Goal: Task Accomplishment & Management: Use online tool/utility

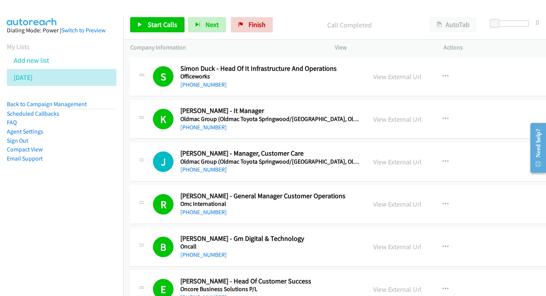
scroll to position [738, 0]
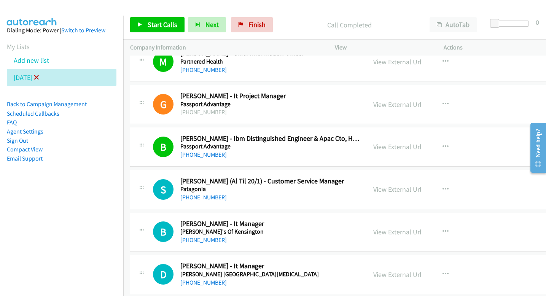
click at [39, 79] on icon at bounding box center [36, 77] width 5 height 5
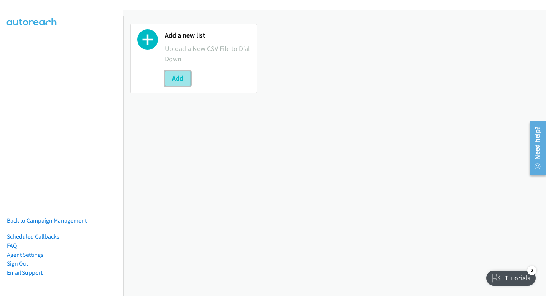
click at [178, 80] on button "Add" at bounding box center [178, 78] width 26 height 15
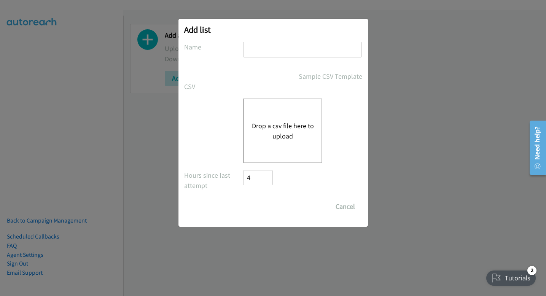
click at [264, 127] on button "Drop a csv file here to upload" at bounding box center [282, 131] width 62 height 21
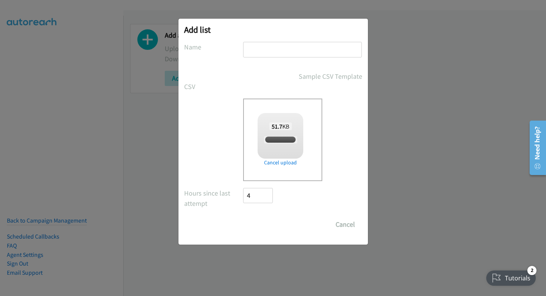
checkbox input "true"
click at [273, 46] on input "text" at bounding box center [302, 50] width 119 height 16
type input "[DATE]"
click at [259, 219] on input "Save List" at bounding box center [263, 224] width 40 height 15
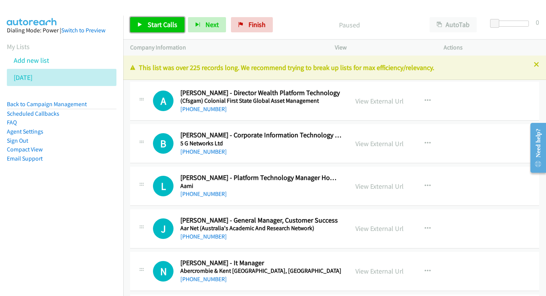
click at [162, 24] on span "Start Calls" at bounding box center [163, 24] width 30 height 9
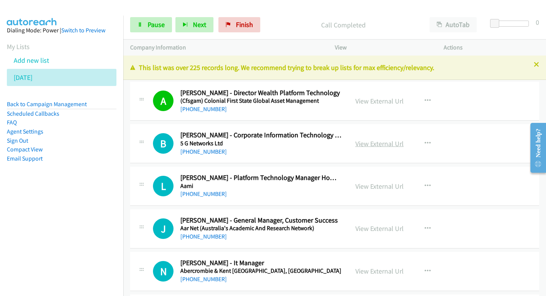
click at [392, 145] on link "View External Url" at bounding box center [379, 143] width 48 height 9
click at [200, 26] on span "Next" at bounding box center [199, 24] width 13 height 9
click at [197, 24] on span "Next" at bounding box center [199, 24] width 13 height 9
click at [204, 29] on button "Next" at bounding box center [194, 24] width 38 height 15
click at [194, 21] on span "Next" at bounding box center [199, 24] width 13 height 9
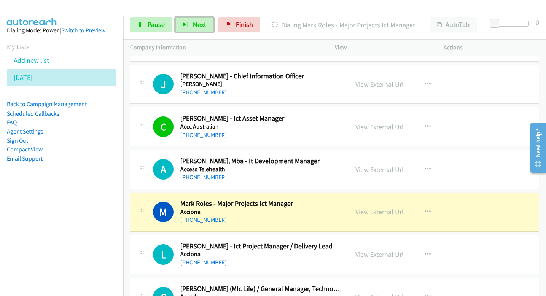
scroll to position [241, 0]
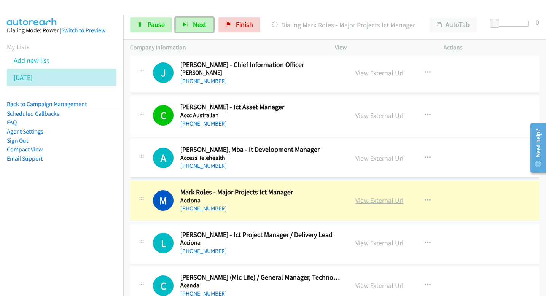
click at [378, 196] on link "View External Url" at bounding box center [379, 200] width 48 height 9
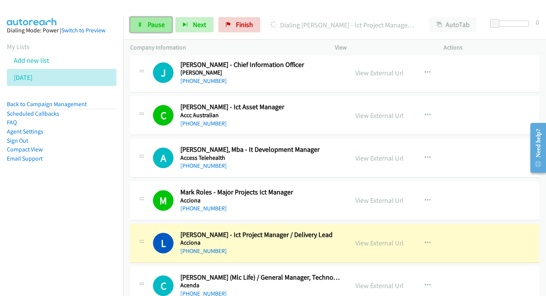
click at [161, 23] on span "Pause" at bounding box center [156, 24] width 17 height 9
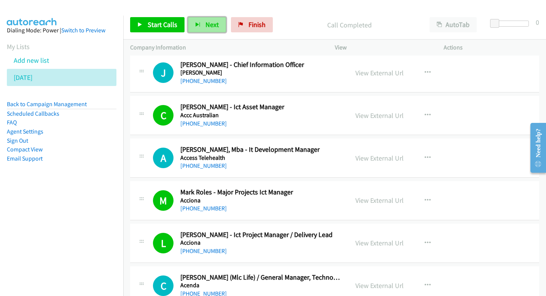
click at [202, 24] on button "Next" at bounding box center [207, 24] width 38 height 15
click at [217, 30] on button "Next" at bounding box center [207, 24] width 38 height 15
click at [214, 30] on button "Next" at bounding box center [207, 24] width 38 height 15
click at [213, 21] on span "Next" at bounding box center [211, 24] width 13 height 9
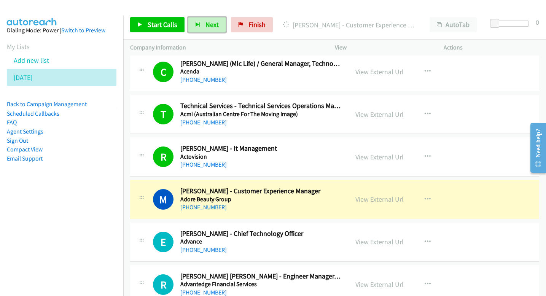
scroll to position [462, 0]
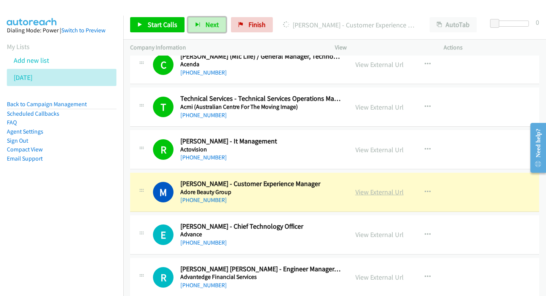
click at [396, 193] on link "View External Url" at bounding box center [379, 191] width 48 height 9
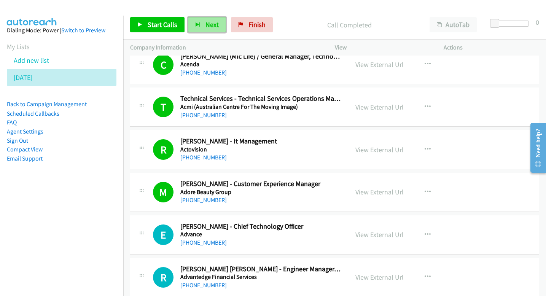
click at [198, 31] on button "Next" at bounding box center [207, 24] width 38 height 15
click at [198, 26] on icon "button" at bounding box center [197, 24] width 5 height 5
click at [213, 27] on span "Next" at bounding box center [211, 24] width 13 height 9
click at [198, 21] on button "Next" at bounding box center [207, 24] width 38 height 15
click at [212, 26] on span "Next" at bounding box center [211, 24] width 13 height 9
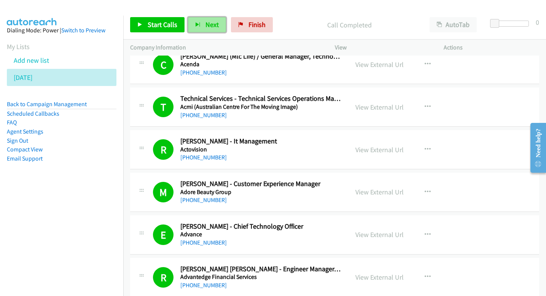
click at [216, 23] on span "Next" at bounding box center [211, 24] width 13 height 9
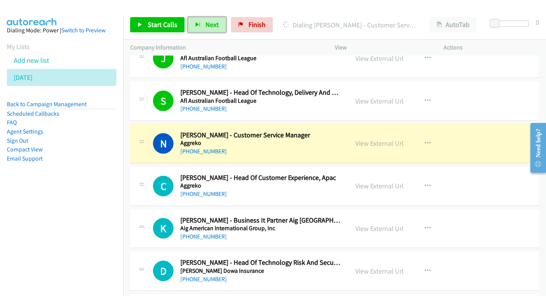
scroll to position [769, 0]
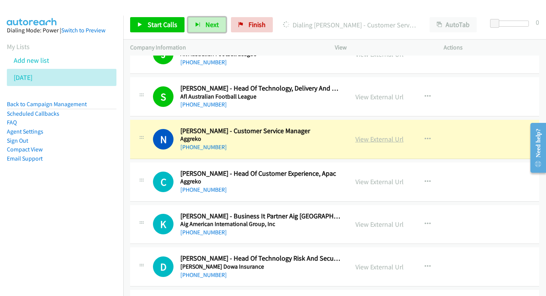
click at [374, 135] on link "View External Url" at bounding box center [379, 139] width 48 height 9
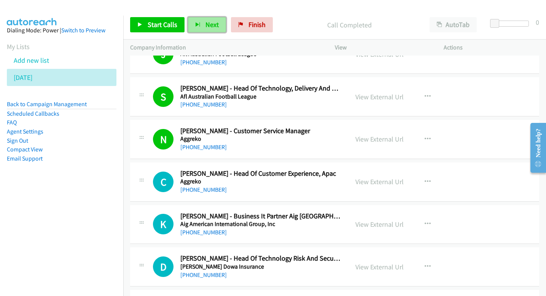
click at [218, 25] on button "Next" at bounding box center [207, 24] width 38 height 15
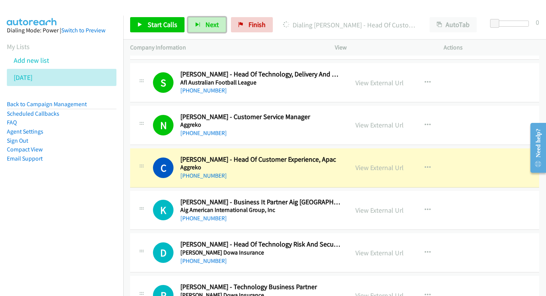
scroll to position [786, 0]
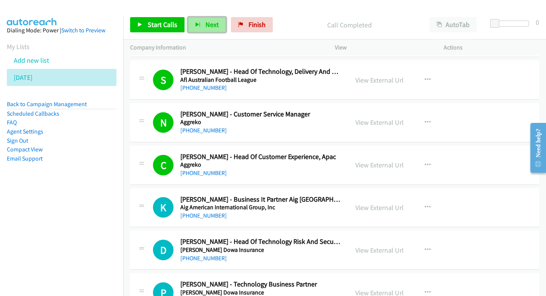
click at [215, 26] on span "Next" at bounding box center [211, 24] width 13 height 9
click at [199, 22] on button "Next" at bounding box center [207, 24] width 38 height 15
click at [209, 29] on button "Next" at bounding box center [207, 24] width 38 height 15
click at [213, 27] on span "Next" at bounding box center [211, 24] width 13 height 9
click at [205, 30] on button "Next" at bounding box center [207, 24] width 38 height 15
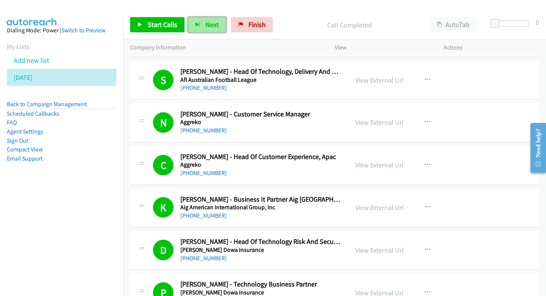
click at [214, 25] on span "Next" at bounding box center [211, 24] width 13 height 9
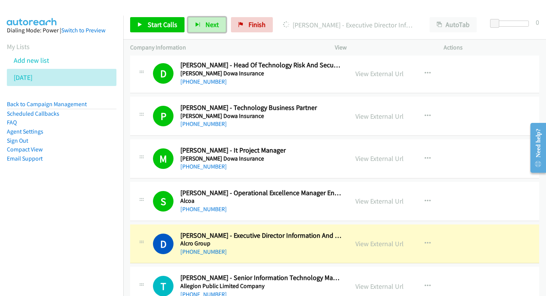
scroll to position [976, 0]
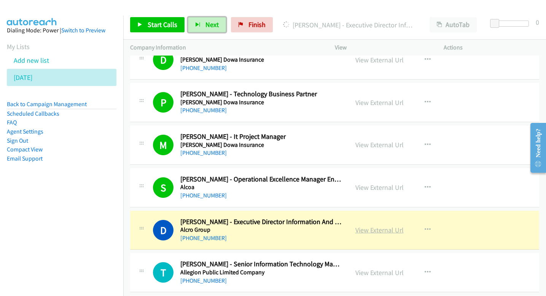
click at [370, 229] on link "View External Url" at bounding box center [379, 229] width 48 height 9
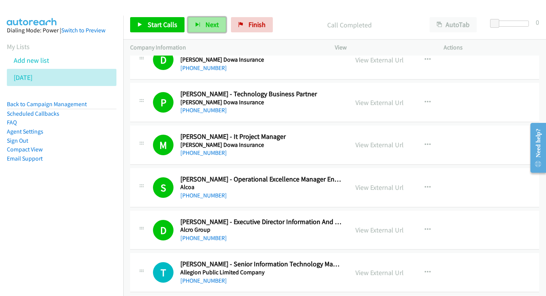
click at [202, 27] on button "Next" at bounding box center [207, 24] width 38 height 15
click at [203, 18] on button "Next" at bounding box center [207, 24] width 38 height 15
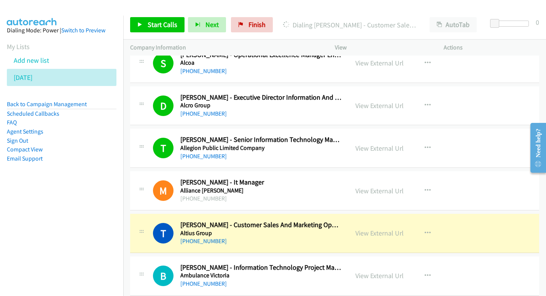
scroll to position [1100, 0]
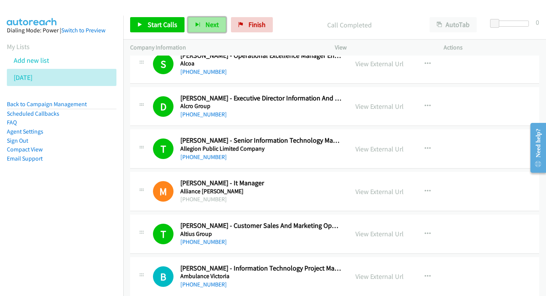
click at [212, 27] on span "Next" at bounding box center [211, 24] width 13 height 9
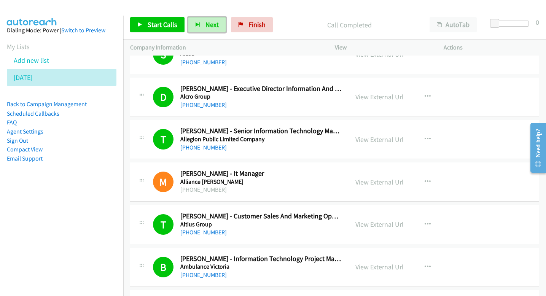
scroll to position [1110, 0]
click at [194, 21] on button "Next" at bounding box center [207, 24] width 38 height 15
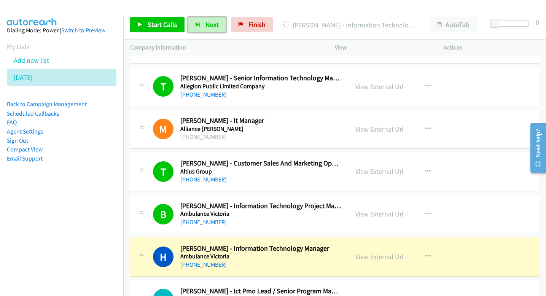
scroll to position [1163, 0]
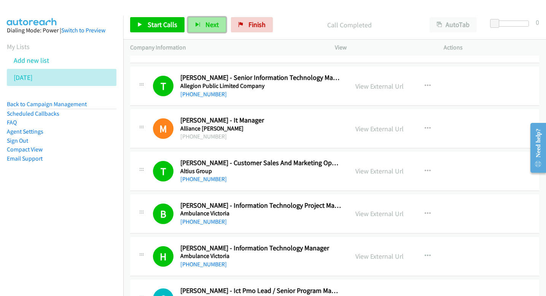
click at [211, 28] on span "Next" at bounding box center [211, 24] width 13 height 9
click at [209, 21] on span "Next" at bounding box center [211, 24] width 13 height 9
click at [207, 22] on span "Next" at bounding box center [211, 24] width 13 height 9
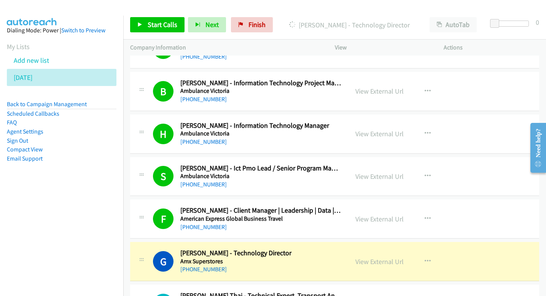
scroll to position [1279, 0]
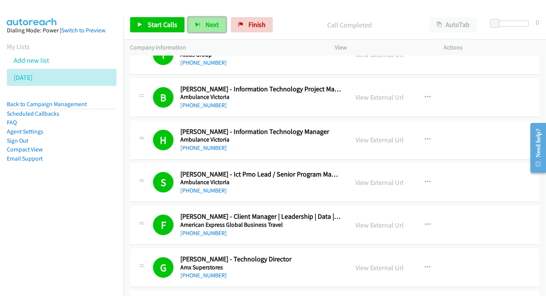
click at [206, 21] on span "Next" at bounding box center [211, 24] width 13 height 9
click at [202, 27] on button "Next" at bounding box center [207, 24] width 38 height 15
click at [212, 27] on span "Next" at bounding box center [211, 24] width 13 height 9
click at [209, 31] on button "Next" at bounding box center [207, 24] width 38 height 15
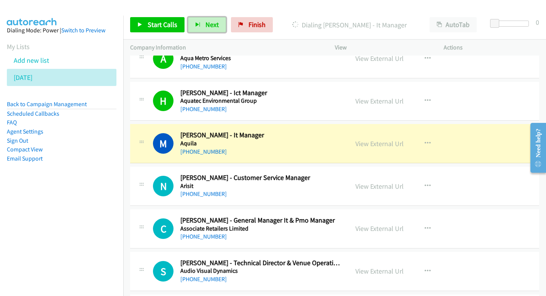
scroll to position [1574, 0]
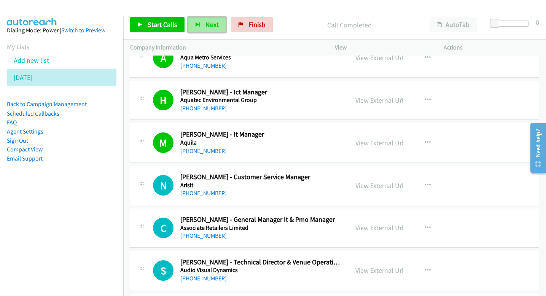
click at [211, 24] on span "Next" at bounding box center [211, 24] width 13 height 9
click at [213, 26] on span "Next" at bounding box center [211, 24] width 13 height 9
click at [216, 27] on span "Next" at bounding box center [211, 24] width 13 height 9
click at [208, 20] on button "Next" at bounding box center [207, 24] width 38 height 15
click at [206, 24] on span "Next" at bounding box center [211, 24] width 13 height 9
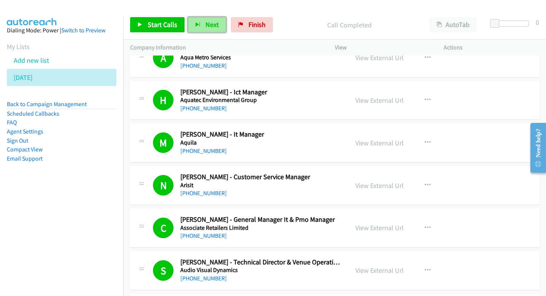
click at [210, 26] on span "Next" at bounding box center [211, 24] width 13 height 9
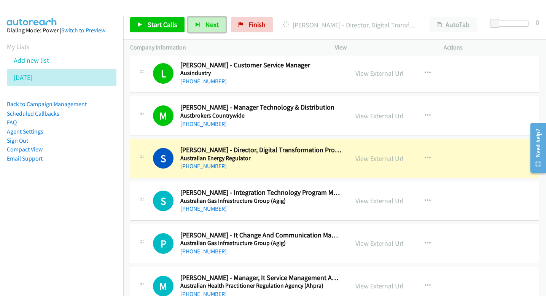
scroll to position [1821, 0]
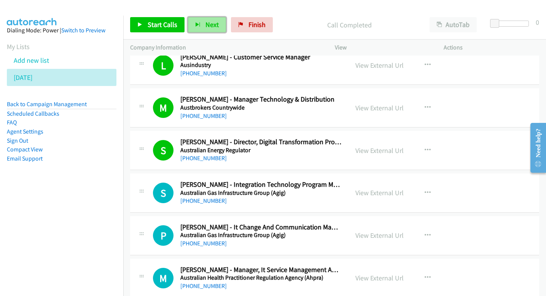
click at [194, 27] on button "Next" at bounding box center [207, 24] width 38 height 15
click at [206, 30] on button "Next" at bounding box center [207, 24] width 38 height 15
click at [213, 29] on button "Next" at bounding box center [207, 24] width 38 height 15
click at [212, 32] on button "Next" at bounding box center [207, 24] width 38 height 15
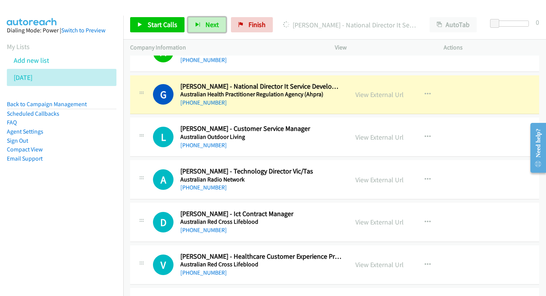
scroll to position [2049, 0]
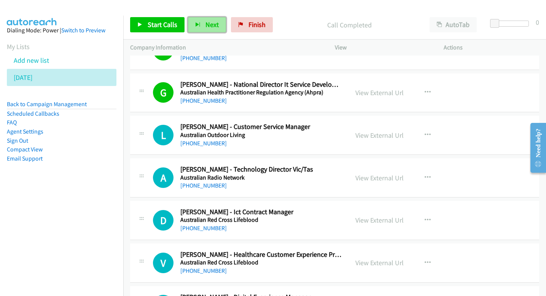
click at [209, 27] on span "Next" at bounding box center [211, 24] width 13 height 9
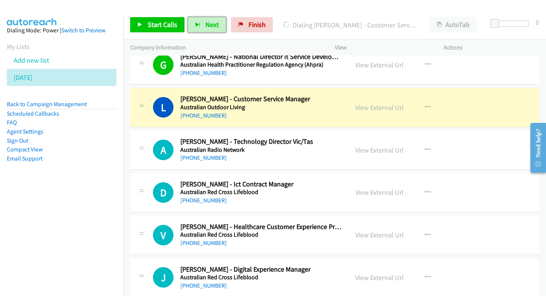
scroll to position [2081, 0]
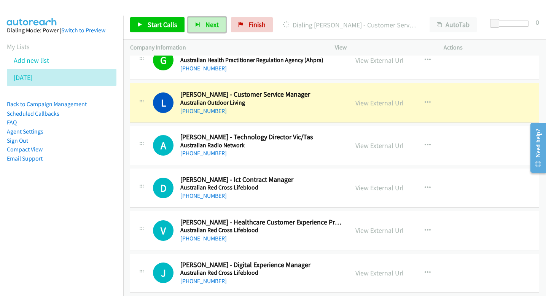
click at [368, 104] on link "View External Url" at bounding box center [379, 102] width 48 height 9
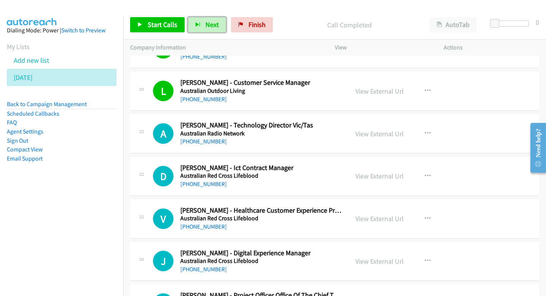
scroll to position [2095, 0]
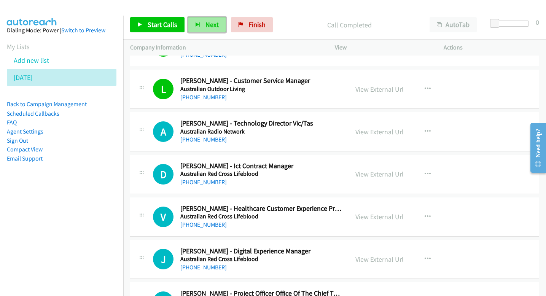
click at [201, 27] on button "Next" at bounding box center [207, 24] width 38 height 15
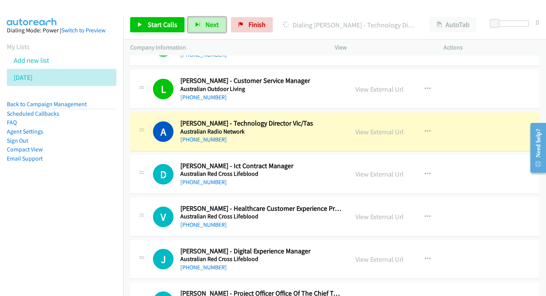
scroll to position [2110, 0]
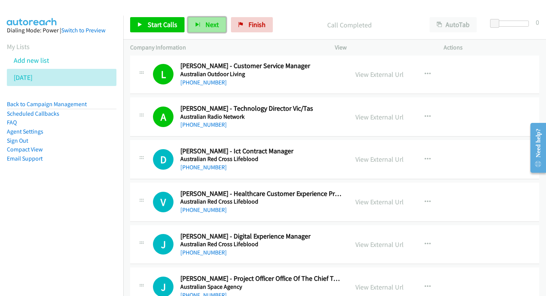
click at [208, 25] on span "Next" at bounding box center [211, 24] width 13 height 9
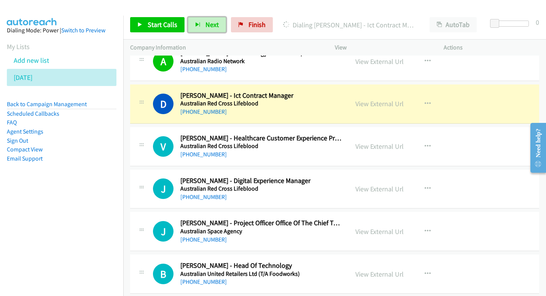
scroll to position [2162, 0]
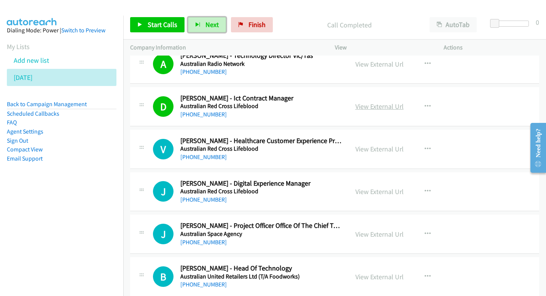
click at [369, 108] on link "View External Url" at bounding box center [379, 106] width 48 height 9
click at [212, 24] on span "Next" at bounding box center [211, 24] width 13 height 9
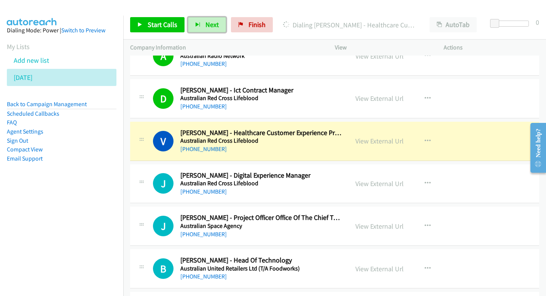
scroll to position [2171, 0]
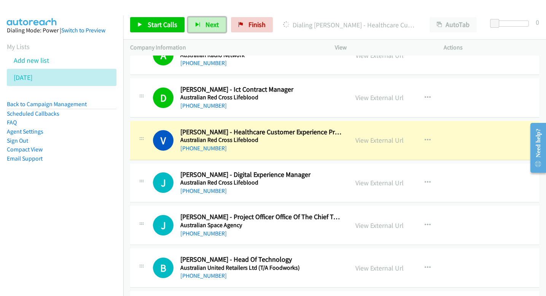
drag, startPoint x: 309, startPoint y: 105, endPoint x: 314, endPoint y: 199, distance: 93.7
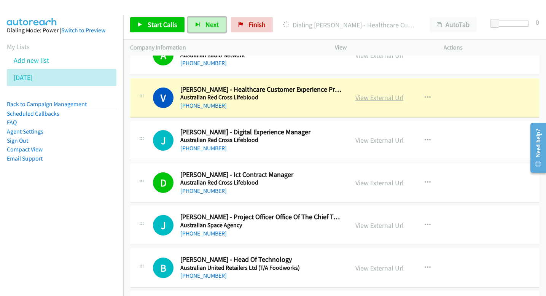
click at [366, 98] on link "View External Url" at bounding box center [379, 97] width 48 height 9
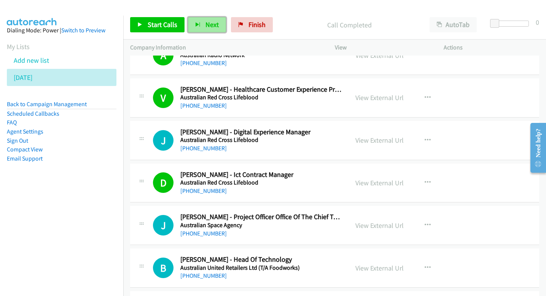
click at [201, 26] on button "Next" at bounding box center [207, 24] width 38 height 15
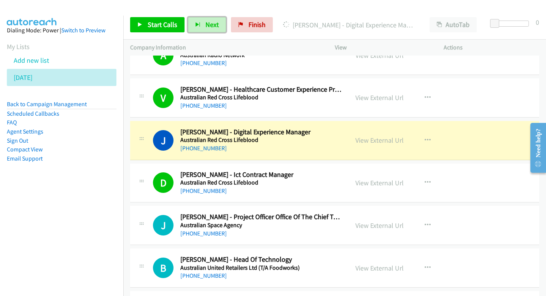
click at [372, 289] on td "B Callback Scheduled Brad Slater - Head Of Technology Australian United Retaile…" at bounding box center [334, 268] width 422 height 43
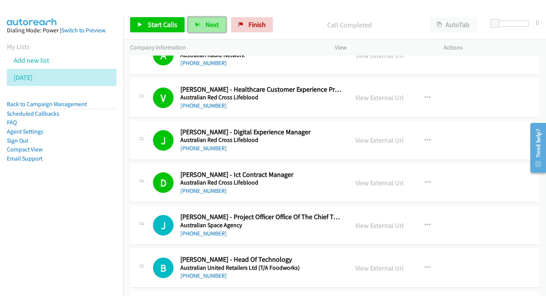
click at [198, 24] on icon "button" at bounding box center [197, 24] width 5 height 5
click at [206, 29] on button "Next" at bounding box center [207, 24] width 38 height 15
click at [217, 23] on button "Next" at bounding box center [207, 24] width 38 height 15
click at [206, 27] on span "Next" at bounding box center [211, 24] width 13 height 9
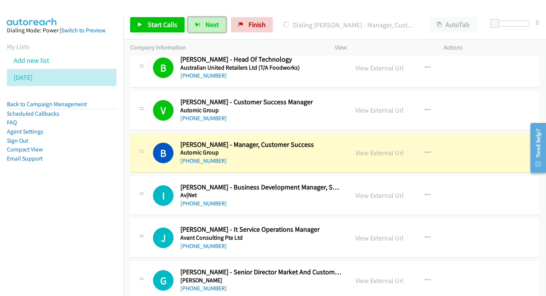
scroll to position [2378, 0]
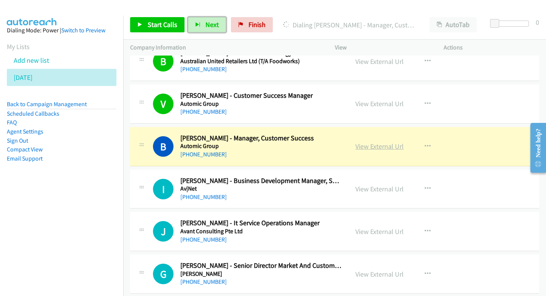
click at [393, 146] on link "View External Url" at bounding box center [379, 146] width 48 height 9
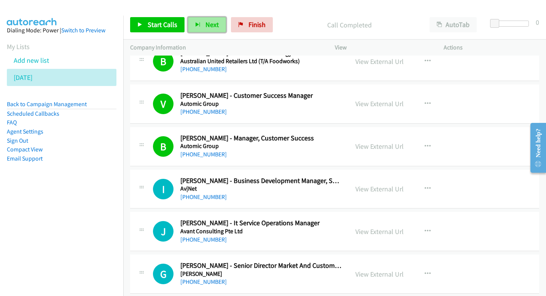
click at [206, 29] on button "Next" at bounding box center [207, 24] width 38 height 15
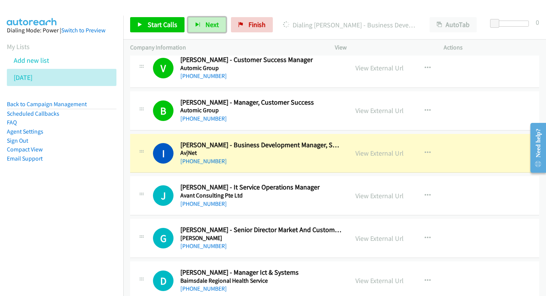
scroll to position [2417, 0]
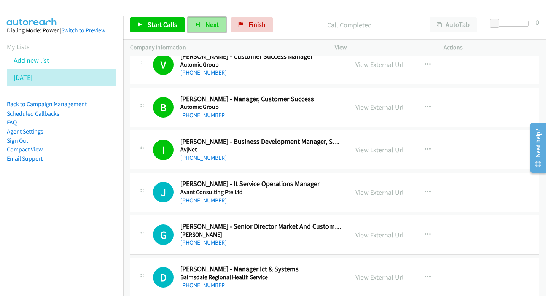
click at [205, 25] on span "Next" at bounding box center [211, 24] width 13 height 9
click at [213, 29] on button "Next" at bounding box center [207, 24] width 38 height 15
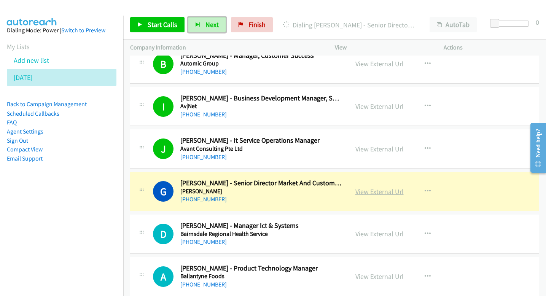
scroll to position [2468, 0]
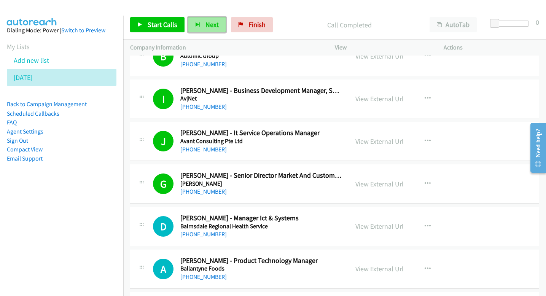
click at [198, 27] on icon "button" at bounding box center [197, 24] width 5 height 5
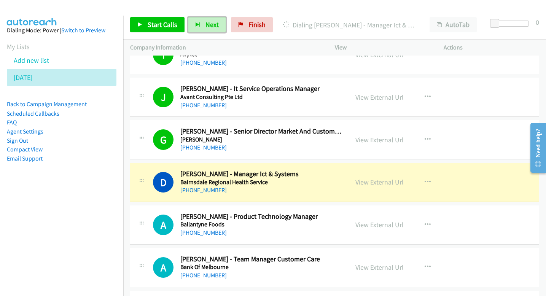
scroll to position [2521, 0]
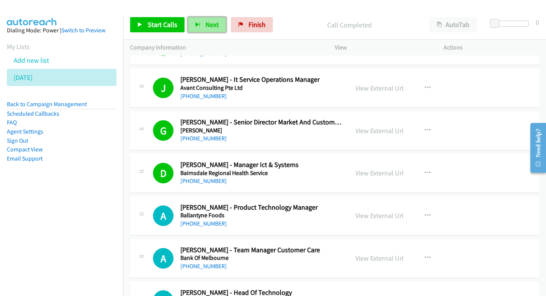
click at [209, 27] on span "Next" at bounding box center [211, 24] width 13 height 9
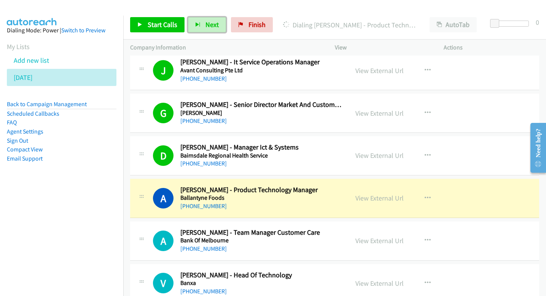
scroll to position [2539, 0]
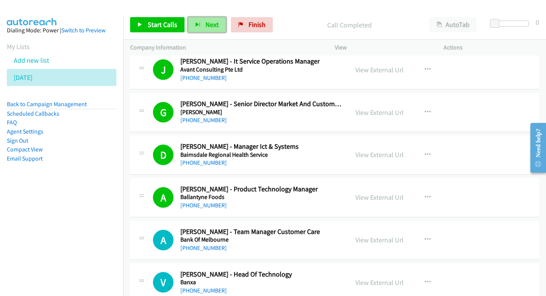
click at [210, 26] on span "Next" at bounding box center [211, 24] width 13 height 9
click at [212, 23] on span "Next" at bounding box center [211, 24] width 13 height 9
click at [208, 25] on span "Next" at bounding box center [211, 24] width 13 height 9
click at [200, 22] on button "Next" at bounding box center [207, 24] width 38 height 15
click at [211, 25] on span "Next" at bounding box center [211, 24] width 13 height 9
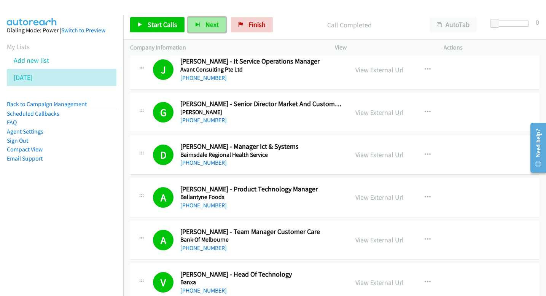
click at [195, 22] on button "Next" at bounding box center [207, 24] width 38 height 15
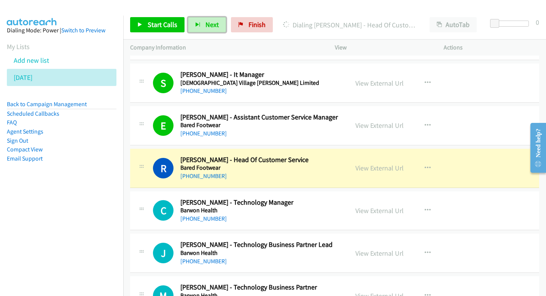
scroll to position [2824, 0]
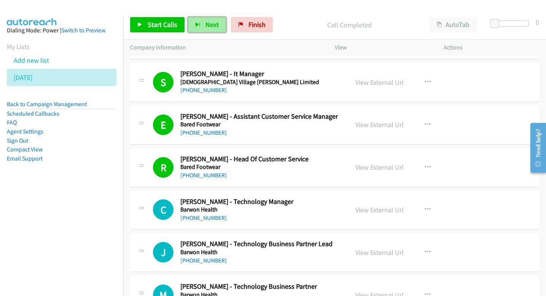
click at [216, 25] on span "Next" at bounding box center [211, 24] width 13 height 9
click at [212, 22] on span "Next" at bounding box center [211, 24] width 13 height 9
click at [217, 20] on button "Next" at bounding box center [207, 24] width 38 height 15
click at [212, 25] on span "Next" at bounding box center [211, 24] width 13 height 9
click at [212, 28] on span "Next" at bounding box center [211, 24] width 13 height 9
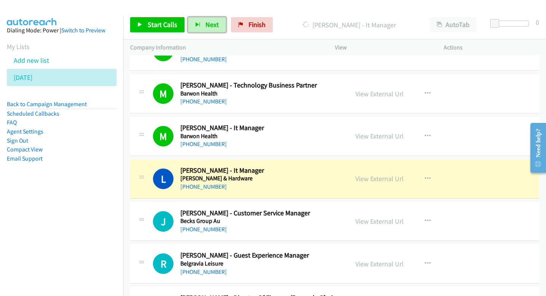
scroll to position [3033, 0]
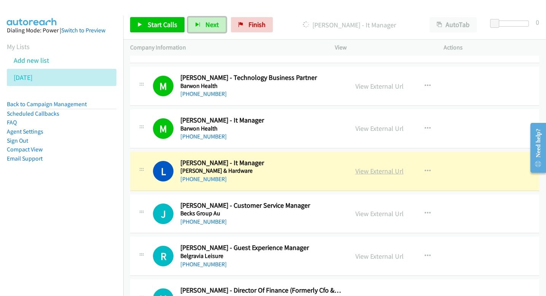
click at [362, 173] on link "View External Url" at bounding box center [379, 171] width 48 height 9
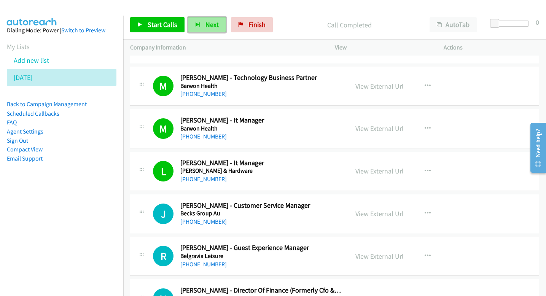
click at [210, 29] on span "Next" at bounding box center [211, 24] width 13 height 9
click at [216, 22] on span "Next" at bounding box center [211, 24] width 13 height 9
click at [216, 26] on span "Next" at bounding box center [211, 24] width 13 height 9
click at [210, 25] on span "Next" at bounding box center [211, 24] width 13 height 9
click at [213, 25] on span "Next" at bounding box center [211, 24] width 13 height 9
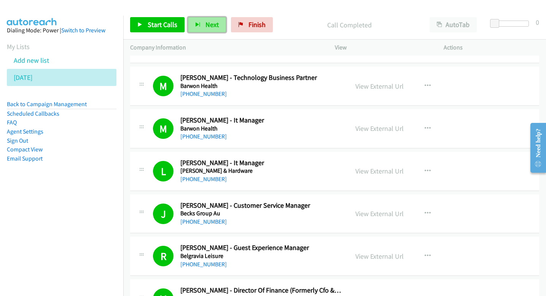
click at [201, 29] on button "Next" at bounding box center [207, 24] width 38 height 15
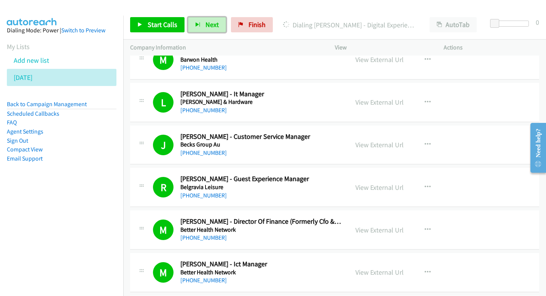
scroll to position [3111, 0]
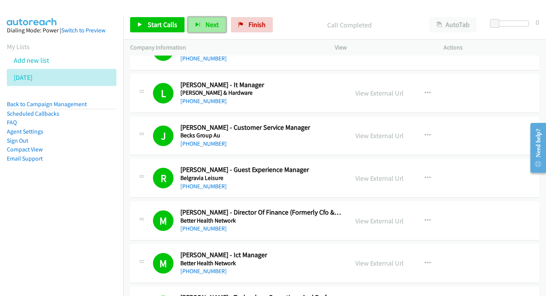
click at [214, 27] on span "Next" at bounding box center [211, 24] width 13 height 9
click at [210, 24] on span "Next" at bounding box center [211, 24] width 13 height 9
click at [203, 28] on button "Next" at bounding box center [207, 24] width 38 height 15
click at [209, 30] on button "Next" at bounding box center [207, 24] width 38 height 15
click at [192, 26] on button "Next" at bounding box center [207, 24] width 38 height 15
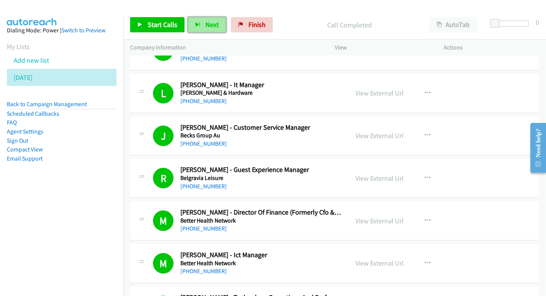
click at [203, 27] on button "Next" at bounding box center [207, 24] width 38 height 15
click at [201, 25] on button "Next" at bounding box center [207, 24] width 38 height 15
click at [217, 25] on span "Next" at bounding box center [211, 24] width 13 height 9
click at [205, 29] on span "Next" at bounding box center [211, 24] width 13 height 9
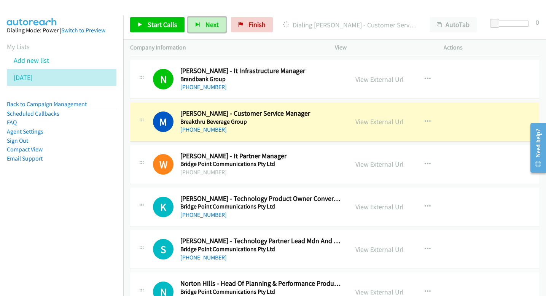
scroll to position [3711, 0]
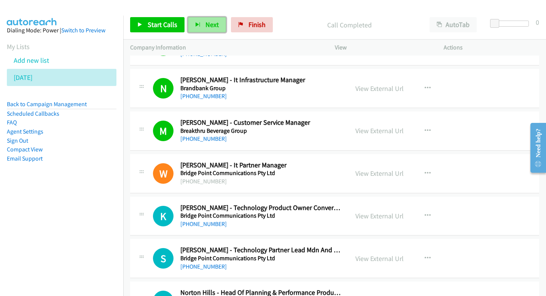
click at [209, 27] on span "Next" at bounding box center [211, 24] width 13 height 9
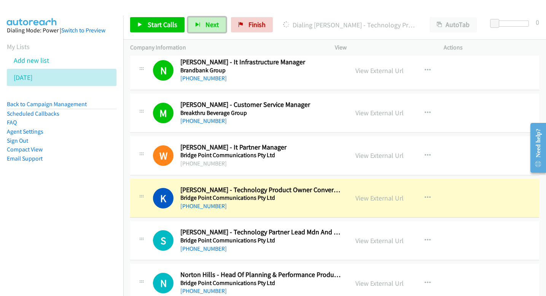
scroll to position [3734, 0]
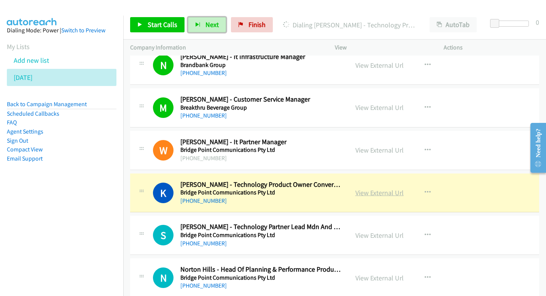
click at [374, 189] on link "View External Url" at bounding box center [379, 192] width 48 height 9
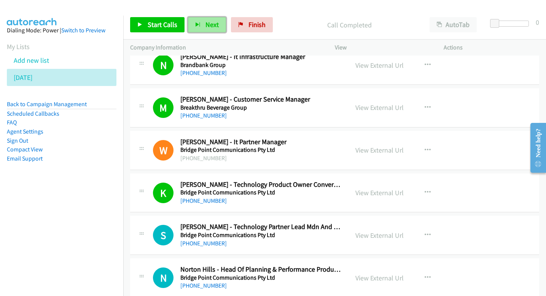
click at [219, 21] on button "Next" at bounding box center [207, 24] width 38 height 15
click at [212, 34] on div "Start Calls Pause Next Finish Call Completed AutoTab AutoTab 0" at bounding box center [334, 24] width 422 height 29
click at [211, 30] on button "Next" at bounding box center [207, 24] width 38 height 15
click at [209, 29] on button "Next" at bounding box center [207, 24] width 38 height 15
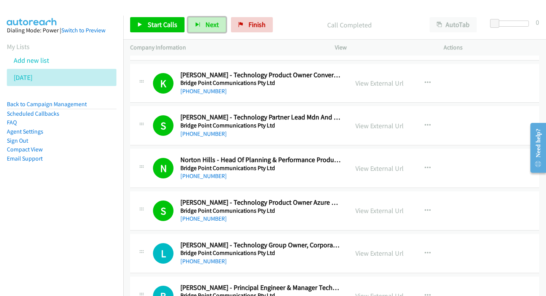
scroll to position [3845, 0]
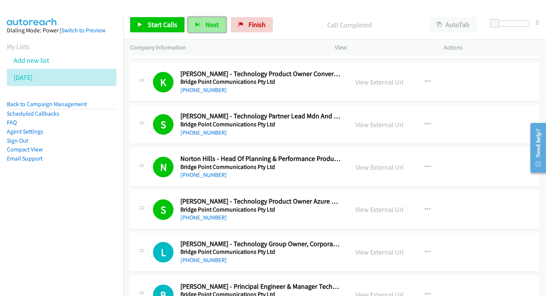
click at [208, 27] on span "Next" at bounding box center [211, 24] width 13 height 9
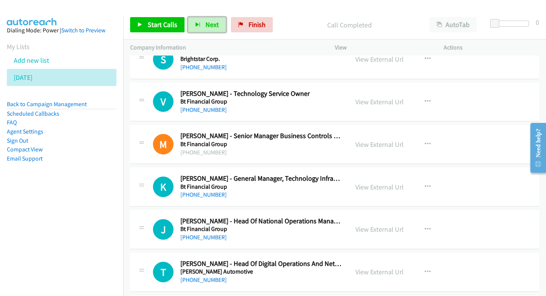
scroll to position [5446, 0]
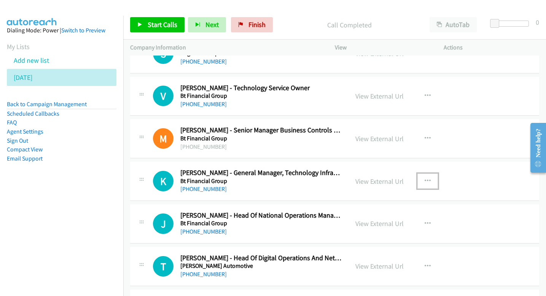
click at [426, 178] on icon "button" at bounding box center [427, 181] width 6 height 6
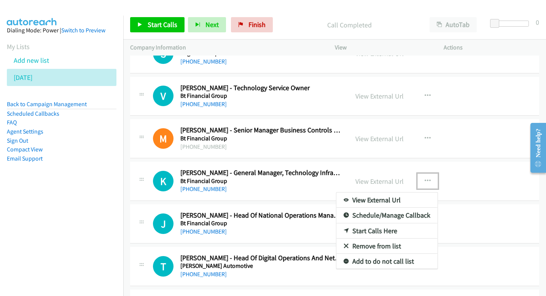
click at [369, 231] on link "Start Calls Here" at bounding box center [386, 230] width 101 height 15
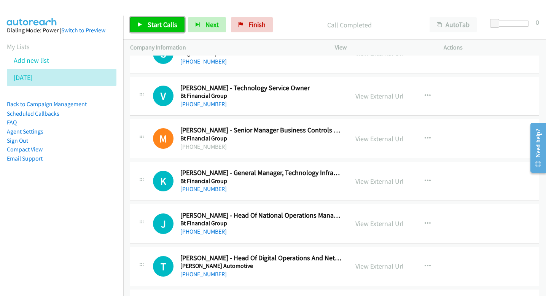
click at [173, 27] on span "Start Calls" at bounding box center [163, 24] width 30 height 9
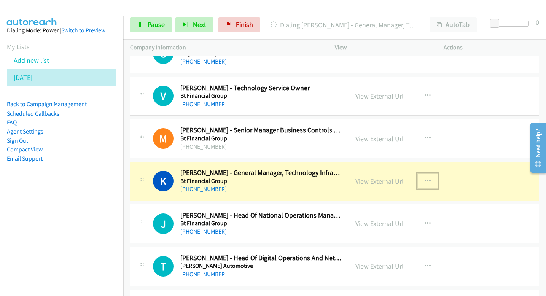
click at [424, 179] on icon "button" at bounding box center [427, 181] width 6 height 6
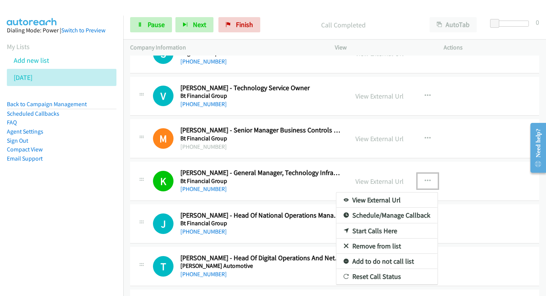
click at [401, 167] on div at bounding box center [273, 148] width 546 height 296
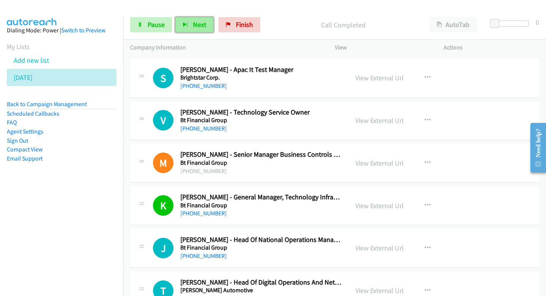
click at [191, 25] on button "Next" at bounding box center [194, 24] width 38 height 15
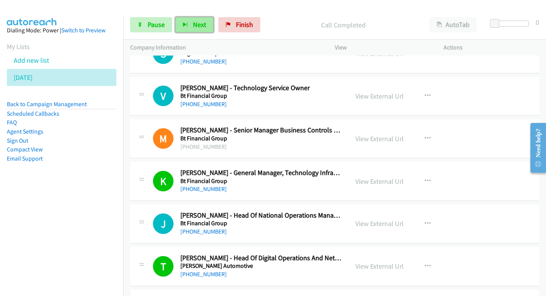
click at [195, 20] on span "Next" at bounding box center [199, 24] width 13 height 9
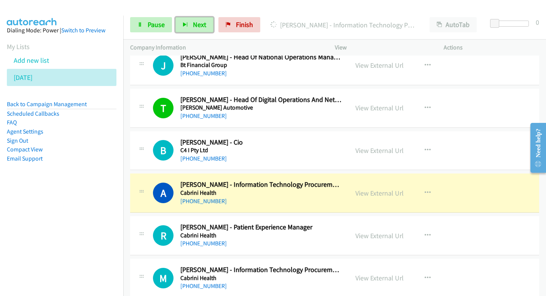
scroll to position [5661, 0]
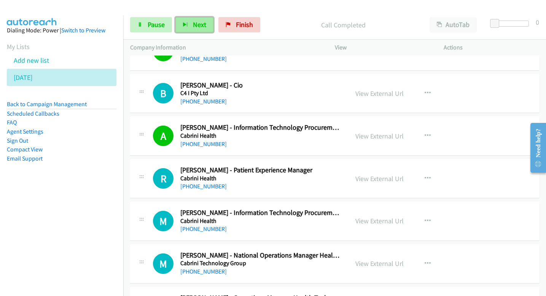
click at [191, 22] on button "Next" at bounding box center [194, 24] width 38 height 15
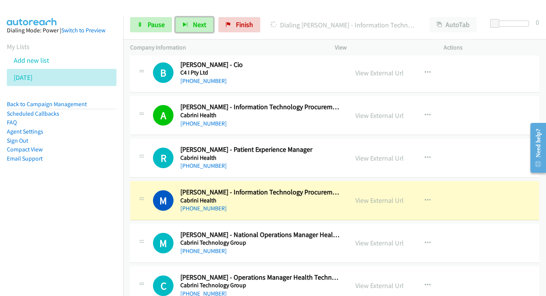
scroll to position [5684, 0]
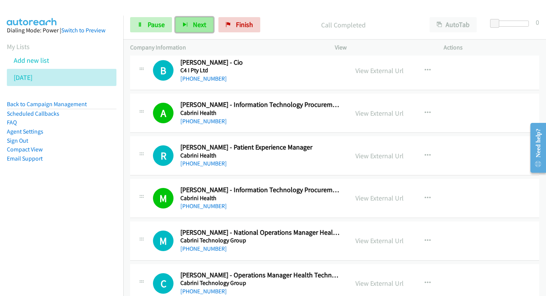
click at [196, 22] on span "Next" at bounding box center [199, 24] width 13 height 9
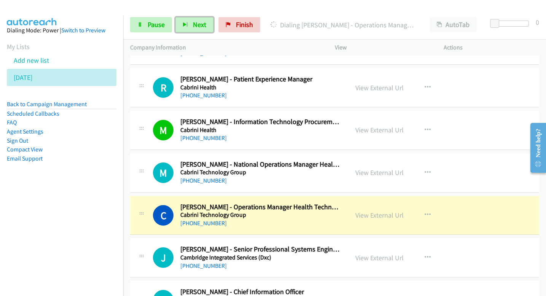
scroll to position [5754, 0]
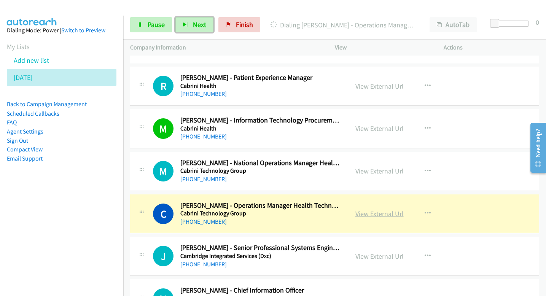
click at [367, 214] on link "View External Url" at bounding box center [379, 213] width 48 height 9
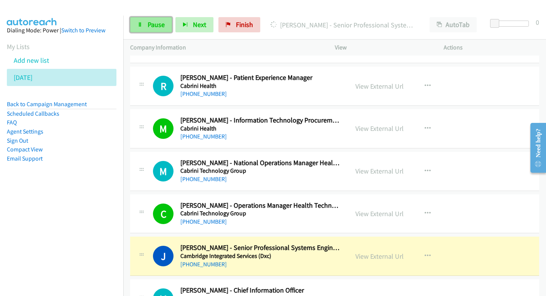
click at [153, 21] on span "Pause" at bounding box center [156, 24] width 17 height 9
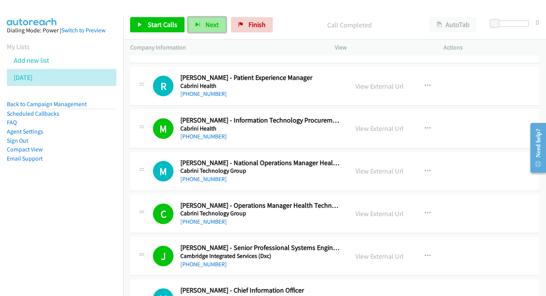
click at [200, 23] on button "Next" at bounding box center [207, 24] width 38 height 15
click at [215, 21] on span "Next" at bounding box center [211, 24] width 13 height 9
click at [208, 26] on span "Next" at bounding box center [211, 24] width 13 height 9
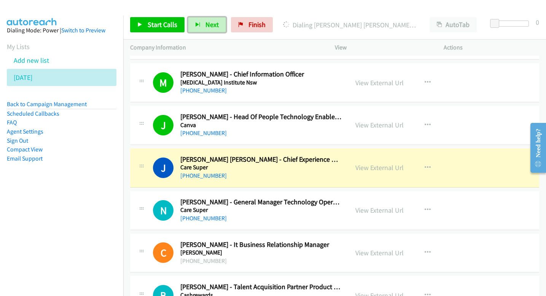
scroll to position [5971, 0]
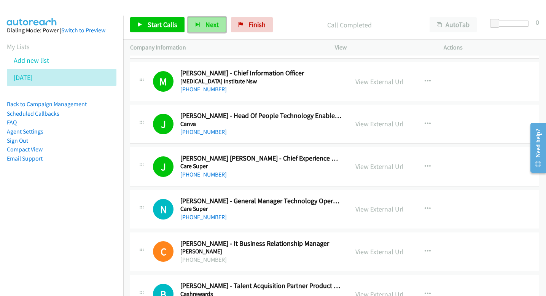
click at [193, 21] on button "Next" at bounding box center [207, 24] width 38 height 15
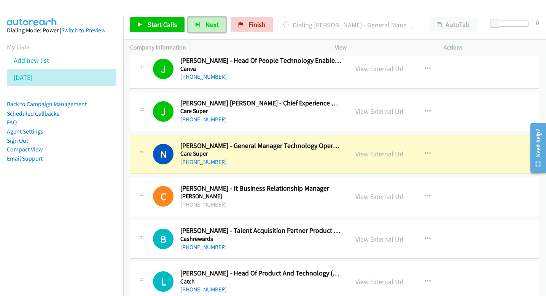
scroll to position [6028, 0]
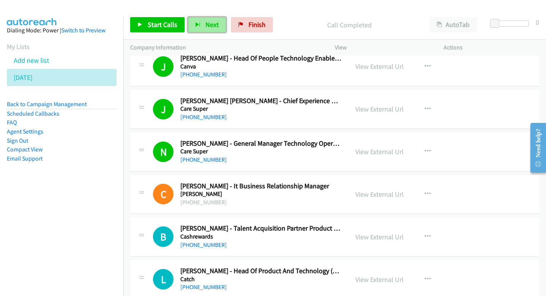
click at [198, 25] on icon "button" at bounding box center [197, 24] width 5 height 5
click at [212, 25] on span "Next" at bounding box center [211, 24] width 13 height 9
click at [215, 23] on span "Next" at bounding box center [211, 24] width 13 height 9
click at [221, 29] on button "Next" at bounding box center [207, 24] width 38 height 15
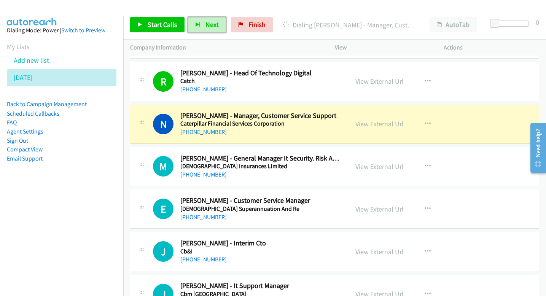
scroll to position [6270, 0]
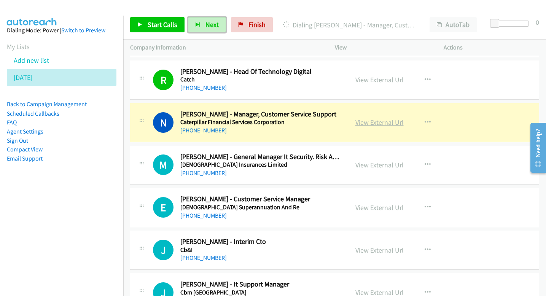
click at [376, 122] on link "View External Url" at bounding box center [379, 122] width 48 height 9
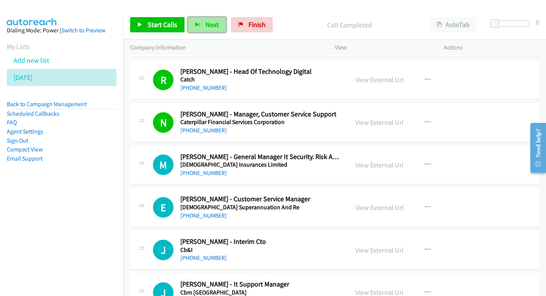
click at [219, 24] on button "Next" at bounding box center [207, 24] width 38 height 15
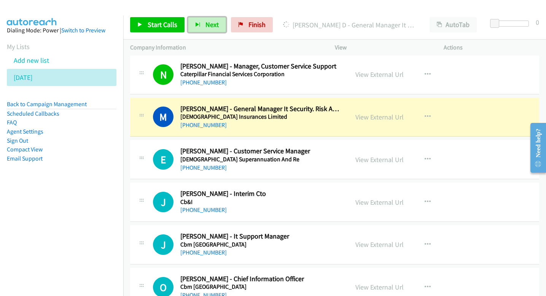
scroll to position [6322, 0]
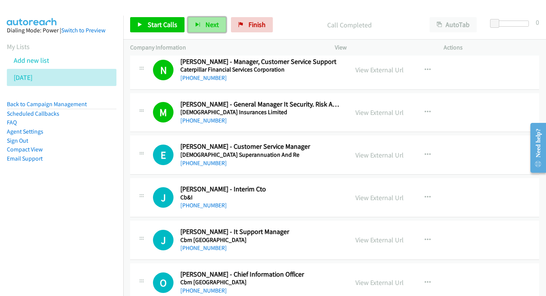
click at [212, 27] on span "Next" at bounding box center [211, 24] width 13 height 9
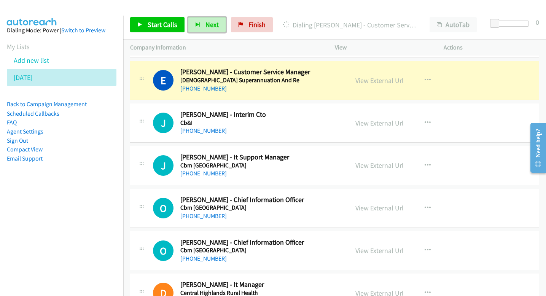
scroll to position [6400, 0]
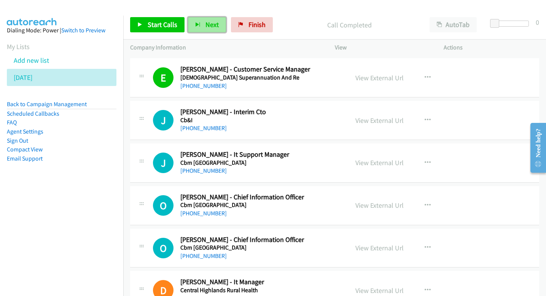
click at [206, 24] on span "Next" at bounding box center [211, 24] width 13 height 9
click at [198, 28] on button "Next" at bounding box center [207, 24] width 38 height 15
click at [214, 27] on span "Next" at bounding box center [211, 24] width 13 height 9
click at [205, 30] on button "Next" at bounding box center [207, 24] width 38 height 15
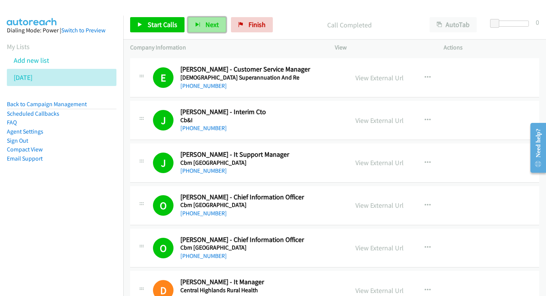
click at [212, 28] on span "Next" at bounding box center [211, 24] width 13 height 9
click at [205, 25] on span "Next" at bounding box center [211, 24] width 13 height 9
click at [203, 25] on button "Next" at bounding box center [207, 24] width 38 height 15
click at [203, 26] on button "Next" at bounding box center [207, 24] width 38 height 15
click at [205, 24] on span "Next" at bounding box center [211, 24] width 13 height 9
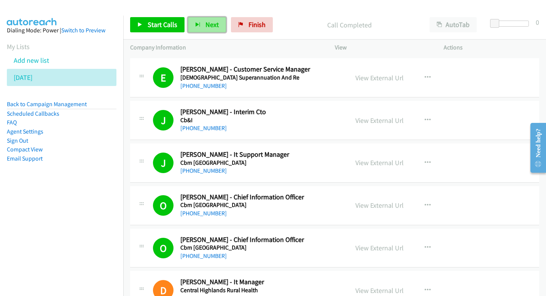
click at [205, 23] on span "Next" at bounding box center [211, 24] width 13 height 9
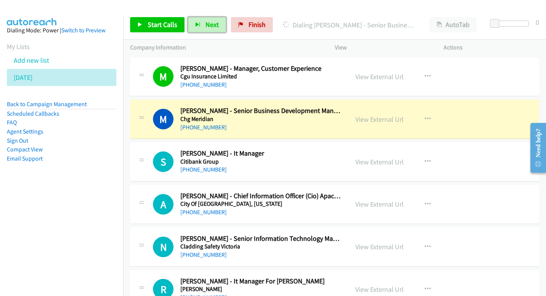
scroll to position [6826, 0]
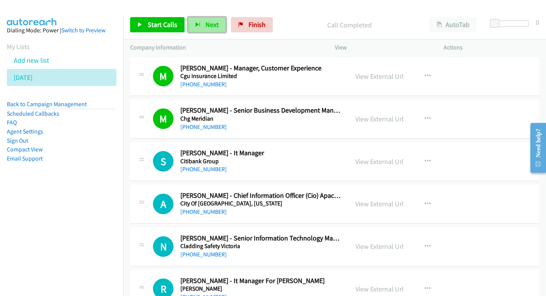
click at [208, 21] on span "Next" at bounding box center [211, 24] width 13 height 9
click at [211, 32] on button "Next" at bounding box center [207, 24] width 38 height 15
click at [206, 13] on div "Start Calls Pause Next Finish Call Completed AutoTab AutoTab 0" at bounding box center [334, 24] width 422 height 29
click at [205, 21] on span "Next" at bounding box center [211, 24] width 13 height 9
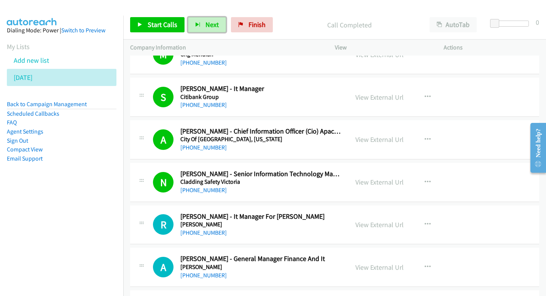
scroll to position [6899, 0]
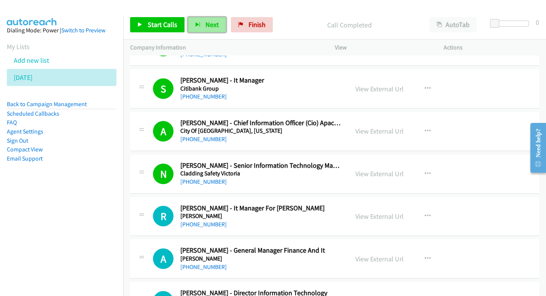
click at [209, 23] on span "Next" at bounding box center [211, 24] width 13 height 9
click at [200, 24] on button "Next" at bounding box center [207, 24] width 38 height 15
click at [204, 19] on button "Next" at bounding box center [207, 24] width 38 height 15
click at [208, 20] on span "Next" at bounding box center [211, 24] width 13 height 9
click at [213, 25] on span "Next" at bounding box center [211, 24] width 13 height 9
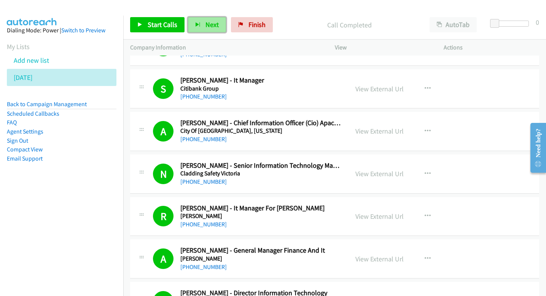
click at [197, 26] on icon "button" at bounding box center [197, 24] width 5 height 5
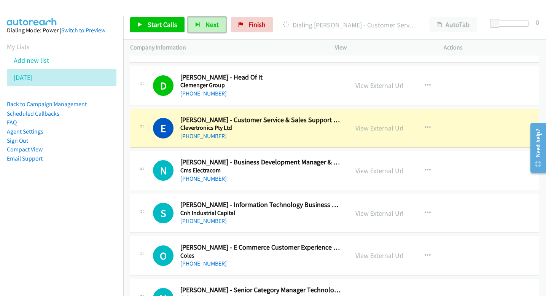
scroll to position [7207, 0]
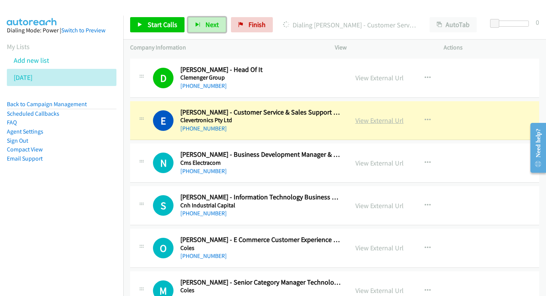
click at [365, 119] on link "View External Url" at bounding box center [379, 120] width 48 height 9
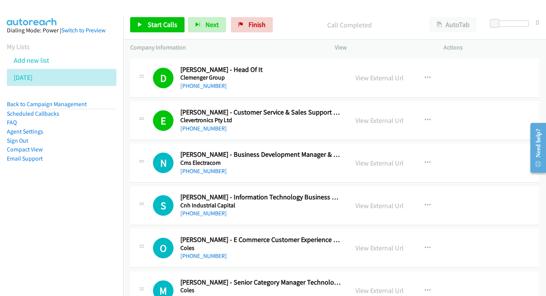
click at [203, 34] on div "Start Calls Pause Next Finish Call Completed AutoTab AutoTab 0" at bounding box center [334, 24] width 422 height 29
click at [203, 25] on button "Next" at bounding box center [207, 24] width 38 height 15
click at [206, 22] on span "Next" at bounding box center [211, 24] width 13 height 9
click at [214, 20] on button "Next" at bounding box center [207, 24] width 38 height 15
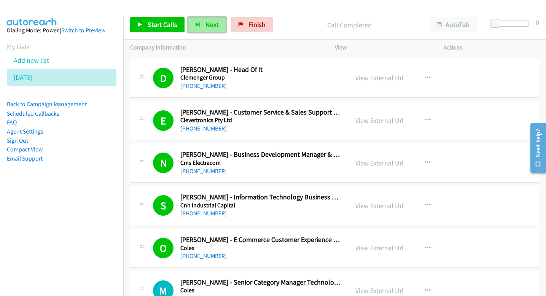
click at [214, 28] on span "Next" at bounding box center [211, 24] width 13 height 9
click at [206, 26] on span "Next" at bounding box center [211, 24] width 13 height 9
click at [195, 27] on icon "button" at bounding box center [197, 24] width 5 height 5
click at [206, 24] on span "Next" at bounding box center [211, 24] width 13 height 9
click at [197, 23] on icon "button" at bounding box center [197, 24] width 5 height 5
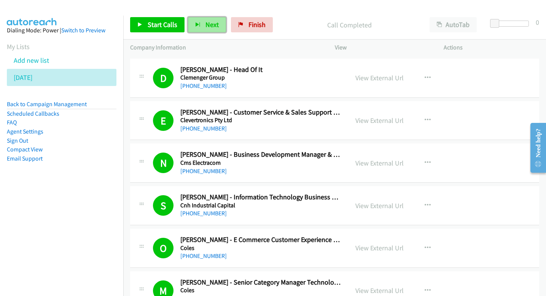
click at [209, 27] on span "Next" at bounding box center [211, 24] width 13 height 9
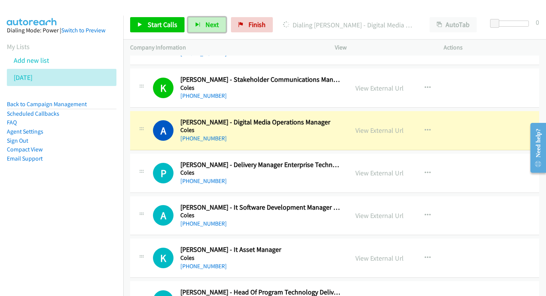
scroll to position [7573, 0]
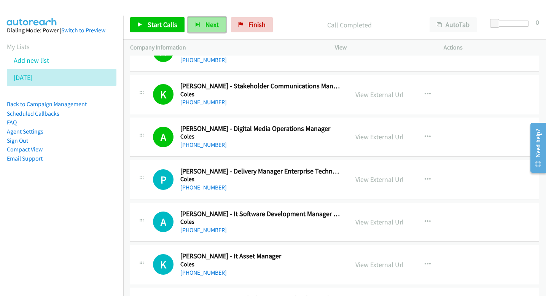
click at [213, 32] on button "Next" at bounding box center [207, 24] width 38 height 15
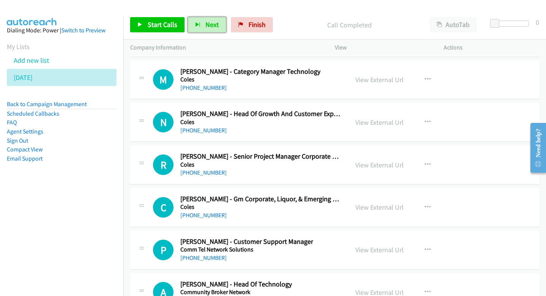
scroll to position [10233, 0]
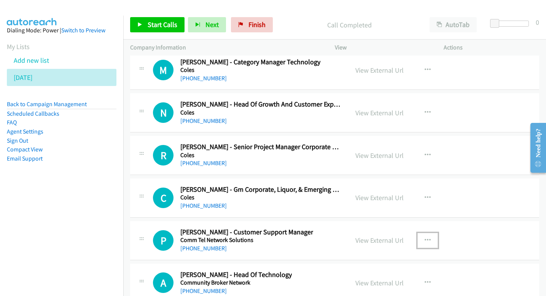
click at [427, 237] on icon "button" at bounding box center [427, 240] width 6 height 6
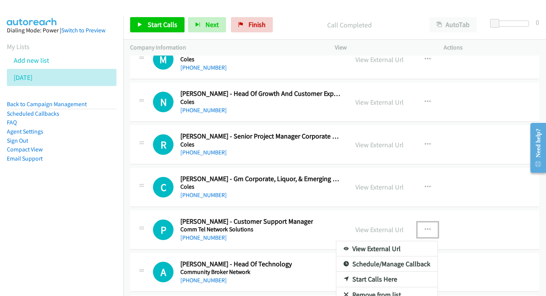
scroll to position [10245, 0]
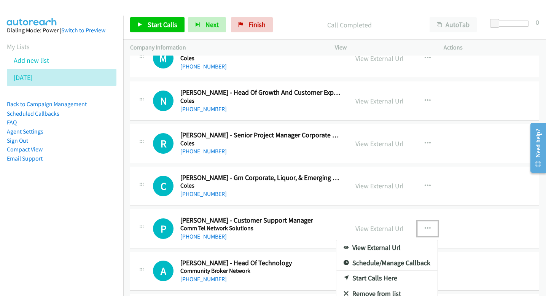
click at [390, 277] on link "Start Calls Here" at bounding box center [386, 277] width 101 height 15
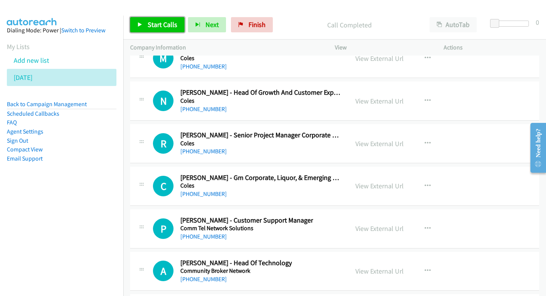
click at [167, 27] on span "Start Calls" at bounding box center [163, 24] width 30 height 9
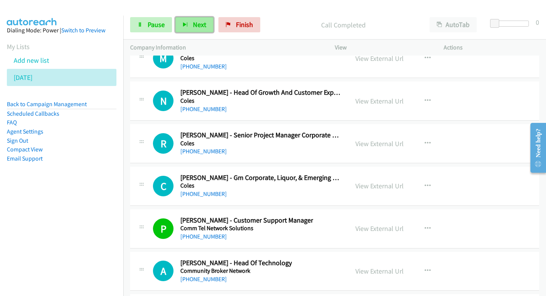
click at [197, 24] on span "Next" at bounding box center [199, 24] width 13 height 9
click at [189, 27] on button "Next" at bounding box center [194, 24] width 38 height 15
click at [200, 22] on span "Next" at bounding box center [199, 24] width 13 height 9
click at [197, 24] on span "Next" at bounding box center [199, 24] width 13 height 9
click at [197, 28] on span "Next" at bounding box center [199, 24] width 13 height 9
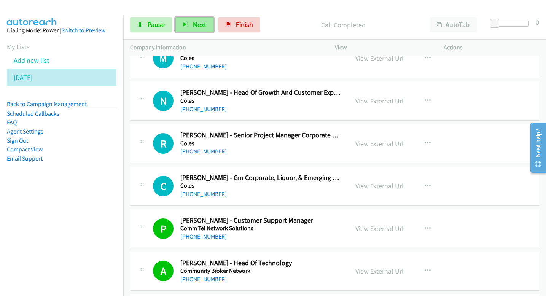
click at [200, 23] on span "Next" at bounding box center [199, 24] width 13 height 9
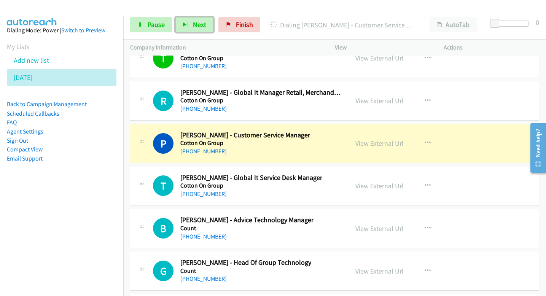
scroll to position [10797, 0]
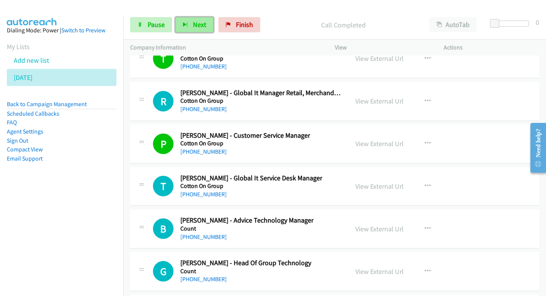
click at [197, 24] on span "Next" at bounding box center [199, 24] width 13 height 9
click at [196, 25] on span "Next" at bounding box center [199, 24] width 13 height 9
click at [191, 21] on button "Next" at bounding box center [194, 24] width 38 height 15
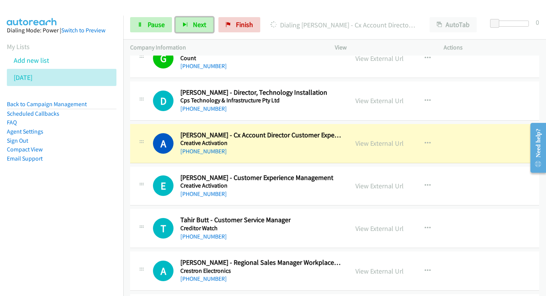
scroll to position [11030, 0]
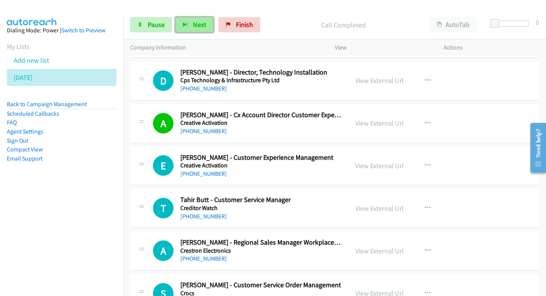
click at [204, 21] on span "Next" at bounding box center [199, 24] width 13 height 9
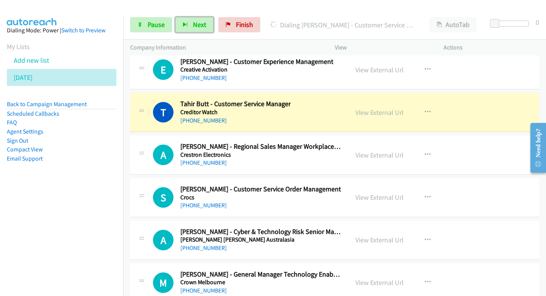
scroll to position [11127, 0]
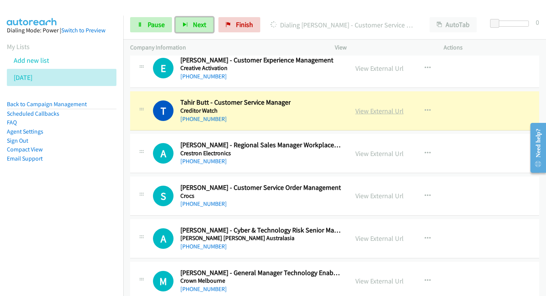
click at [360, 110] on link "View External Url" at bounding box center [379, 110] width 48 height 9
click at [361, 113] on link "View External Url" at bounding box center [379, 110] width 48 height 9
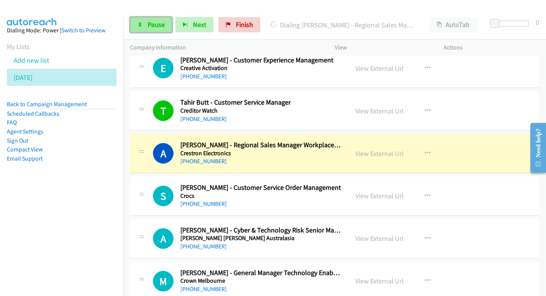
click at [143, 22] on link "Pause" at bounding box center [151, 24] width 42 height 15
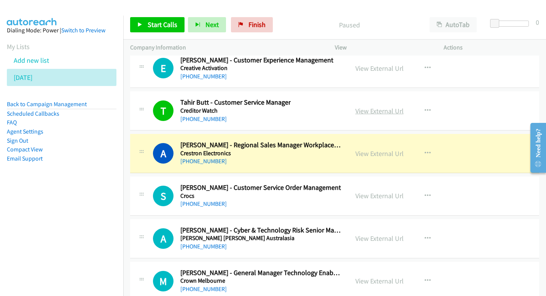
click at [361, 113] on link "View External Url" at bounding box center [379, 110] width 48 height 9
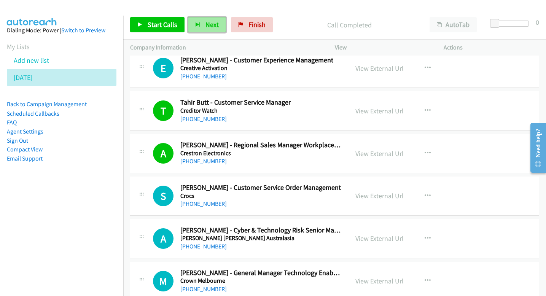
click at [215, 26] on span "Next" at bounding box center [211, 24] width 13 height 9
click at [216, 19] on button "Next" at bounding box center [207, 24] width 38 height 15
click at [214, 21] on span "Next" at bounding box center [211, 24] width 13 height 9
click at [206, 30] on button "Next" at bounding box center [207, 24] width 38 height 15
click at [207, 22] on span "Next" at bounding box center [211, 24] width 13 height 9
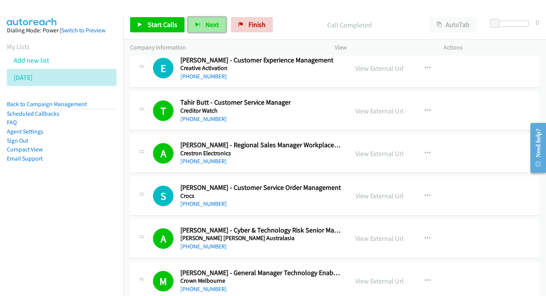
click at [205, 24] on span "Next" at bounding box center [211, 24] width 13 height 9
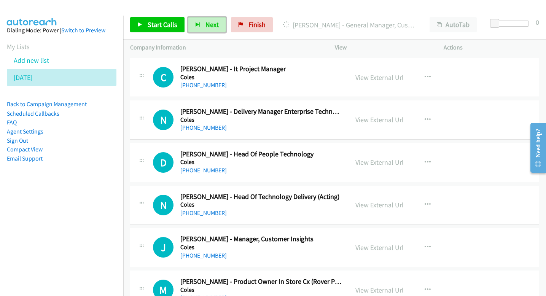
scroll to position [9775, 0]
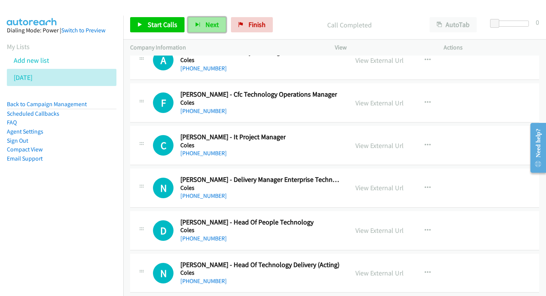
click at [207, 24] on span "Next" at bounding box center [211, 24] width 13 height 9
